Goal: Navigation & Orientation: Find specific page/section

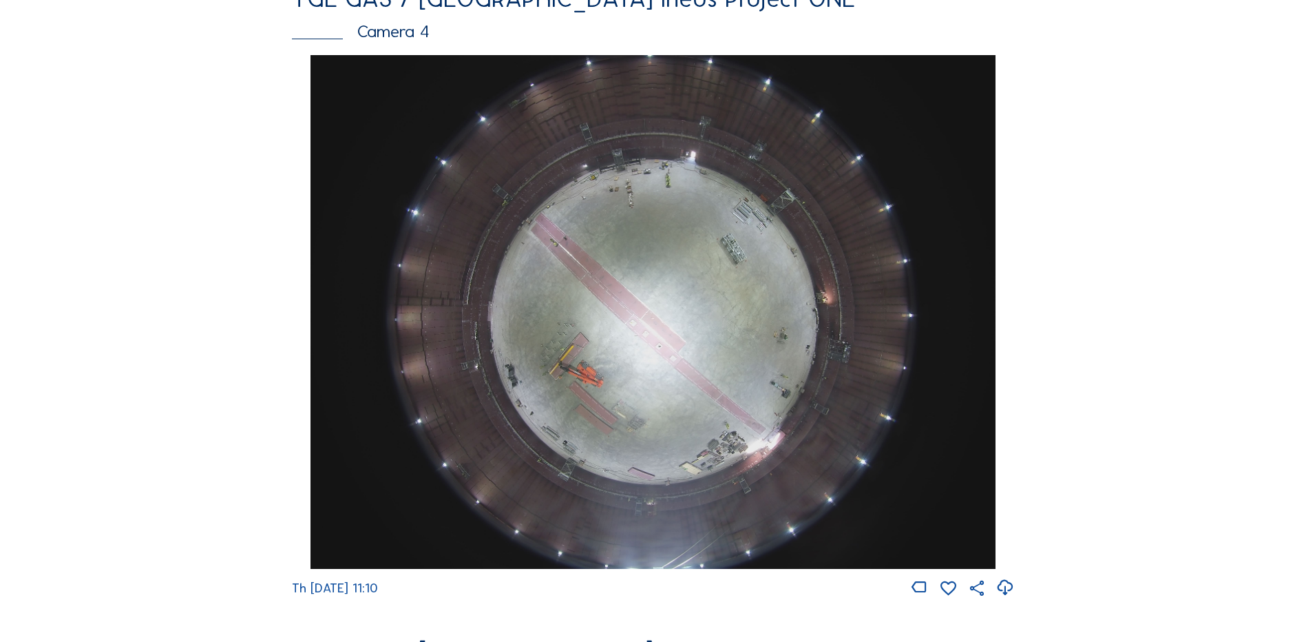
scroll to position [1239, 0]
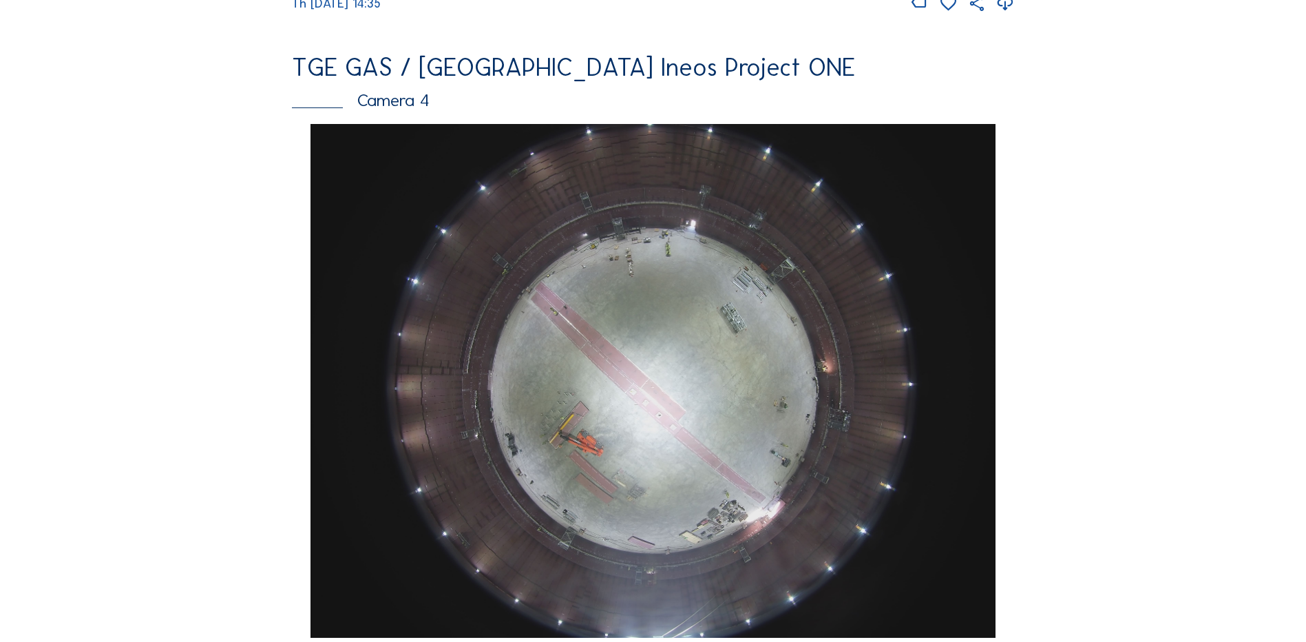
click at [1108, 210] on div "Feed Photo Show Map Search Fullscreen TGE GAS / [GEOGRAPHIC_DATA] Ineos Project…" at bounding box center [653, 120] width 980 height 2400
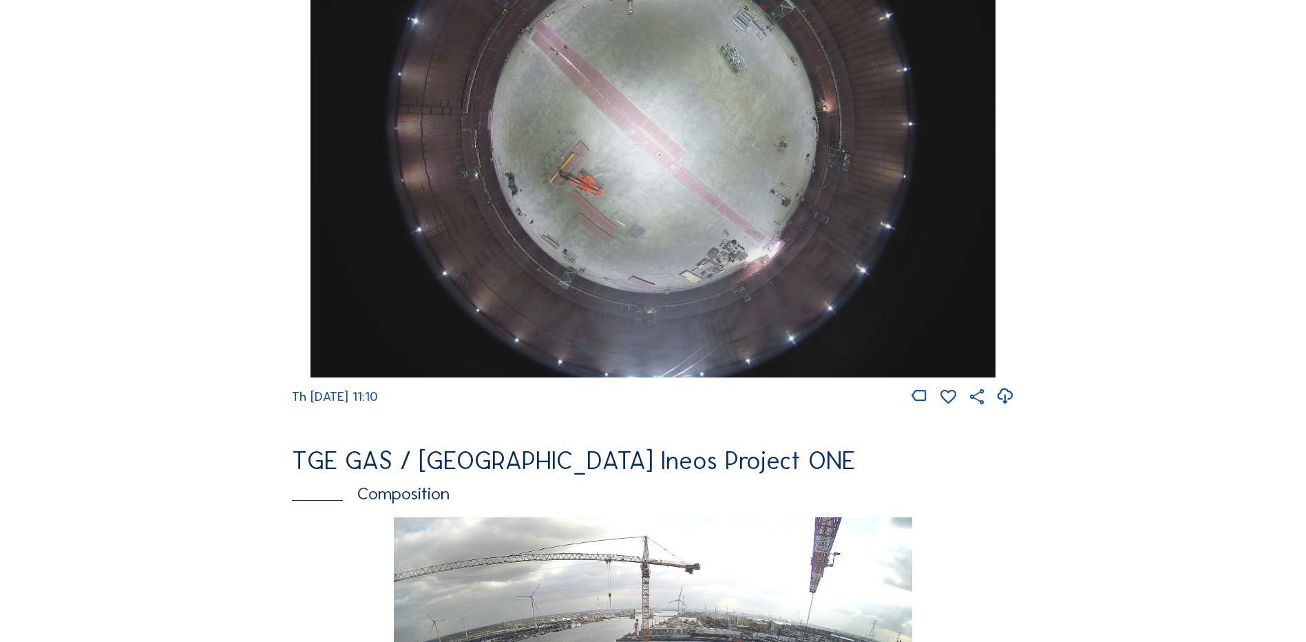
scroll to position [1446, 0]
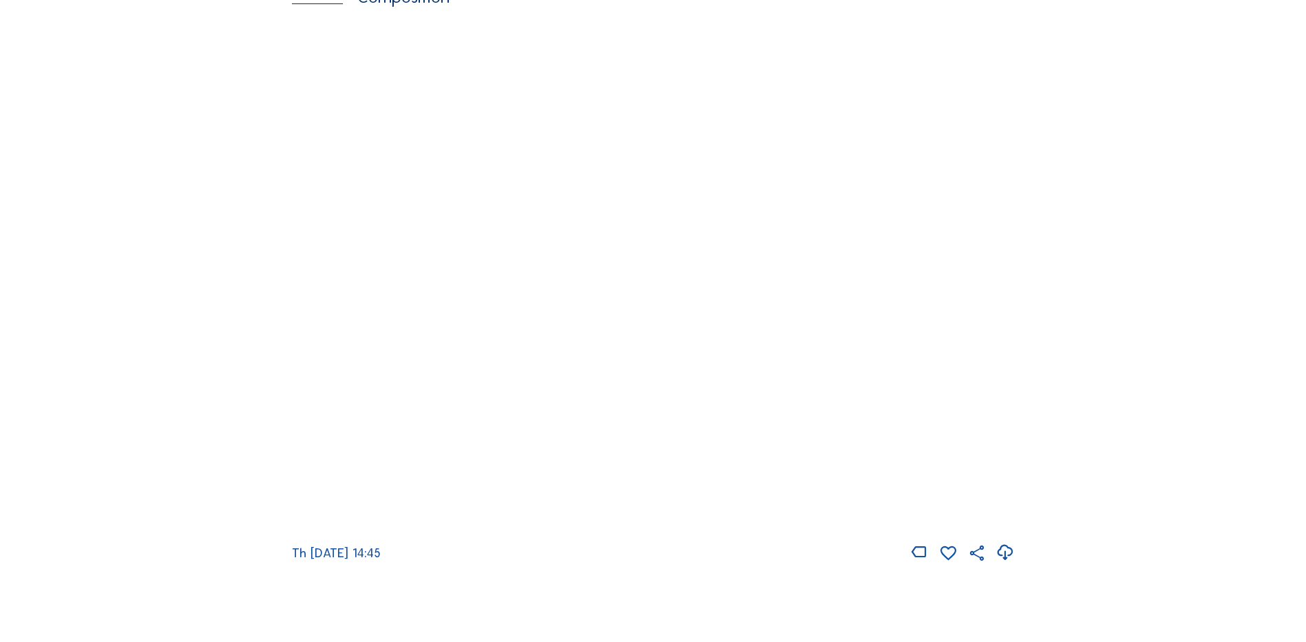
scroll to position [1928, 0]
